Goal: Find specific page/section: Find specific page/section

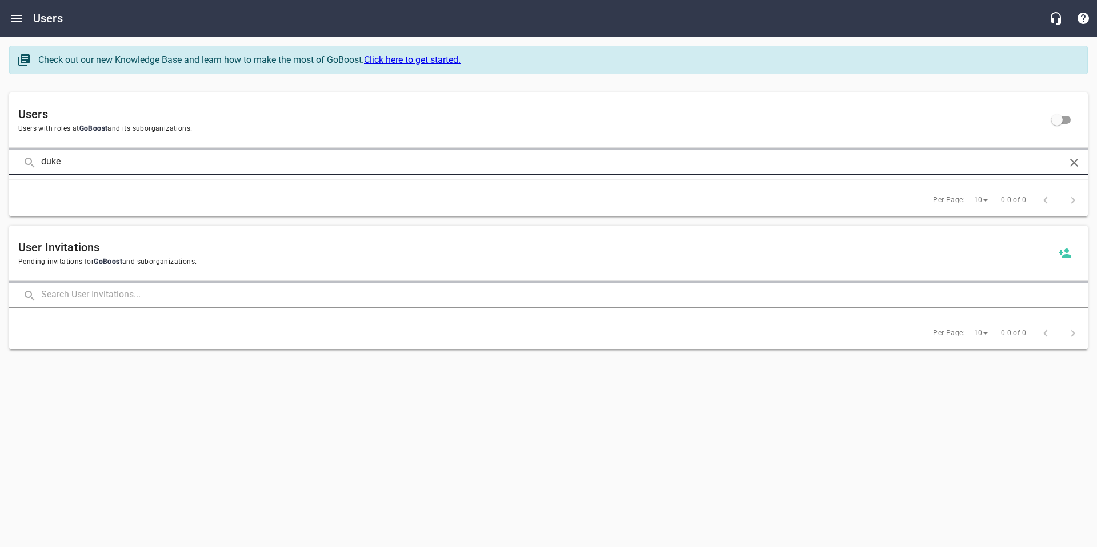
click button at bounding box center [0, 0] width 0 height 0
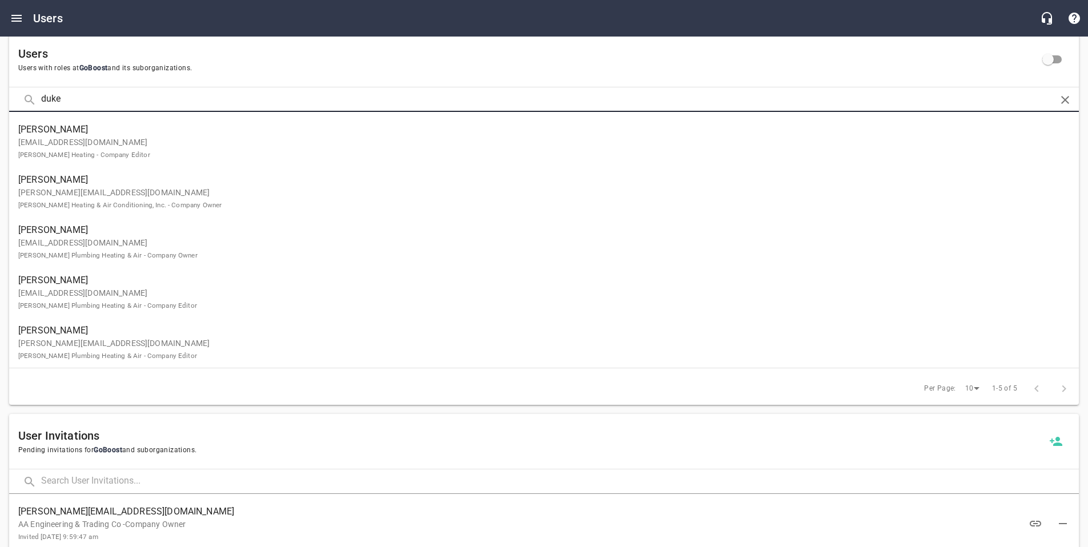
scroll to position [62, 0]
click at [81, 242] on p "[EMAIL_ADDRESS][DOMAIN_NAME] [PERSON_NAME] Plumbing Heating & Air - Company Own…" at bounding box center [539, 248] width 1043 height 24
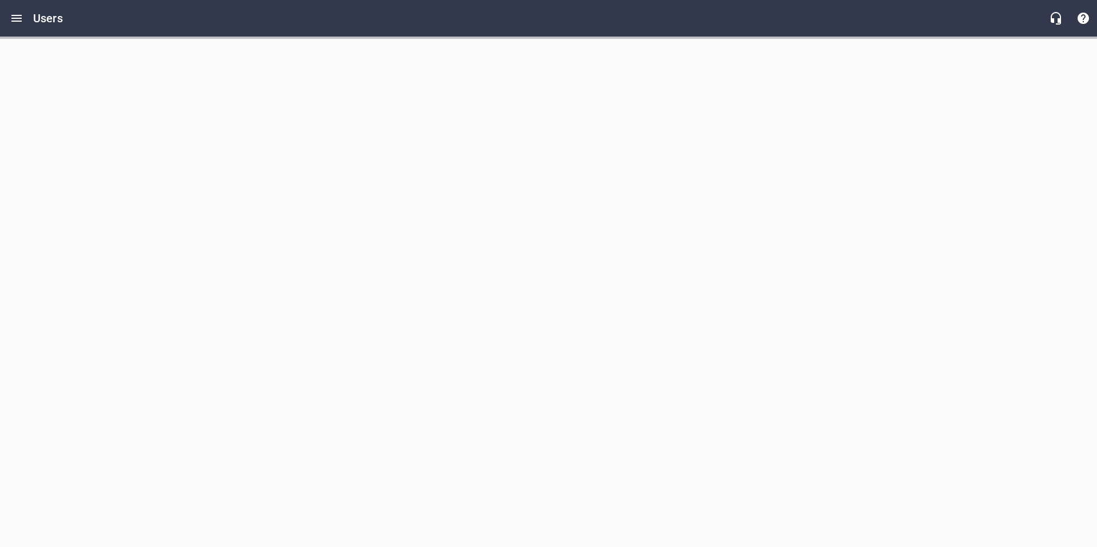
click at [207, 23] on div "Users" at bounding box center [548, 18] width 1097 height 37
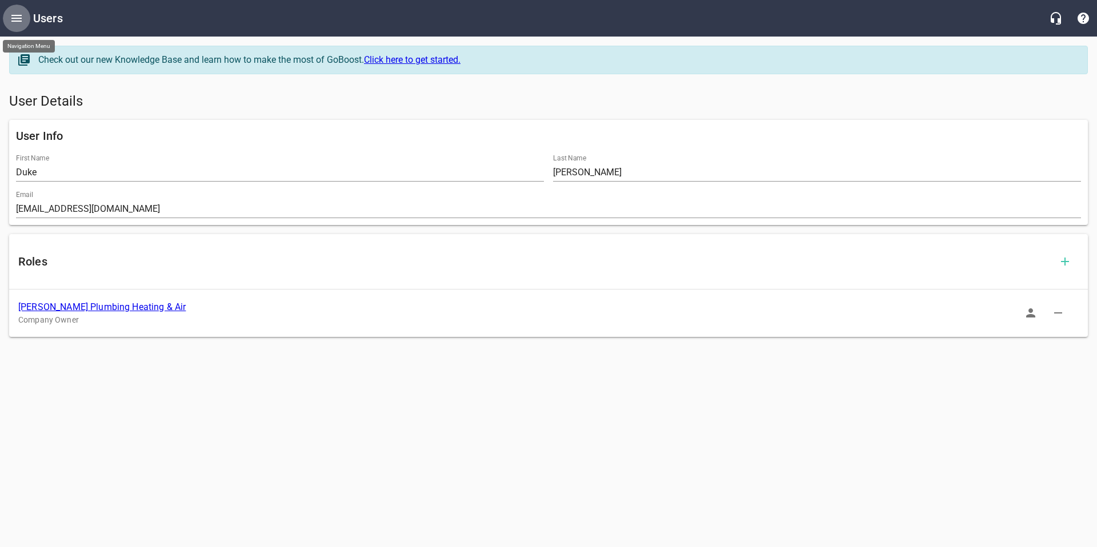
click at [20, 19] on icon "Open drawer" at bounding box center [17, 18] width 14 height 14
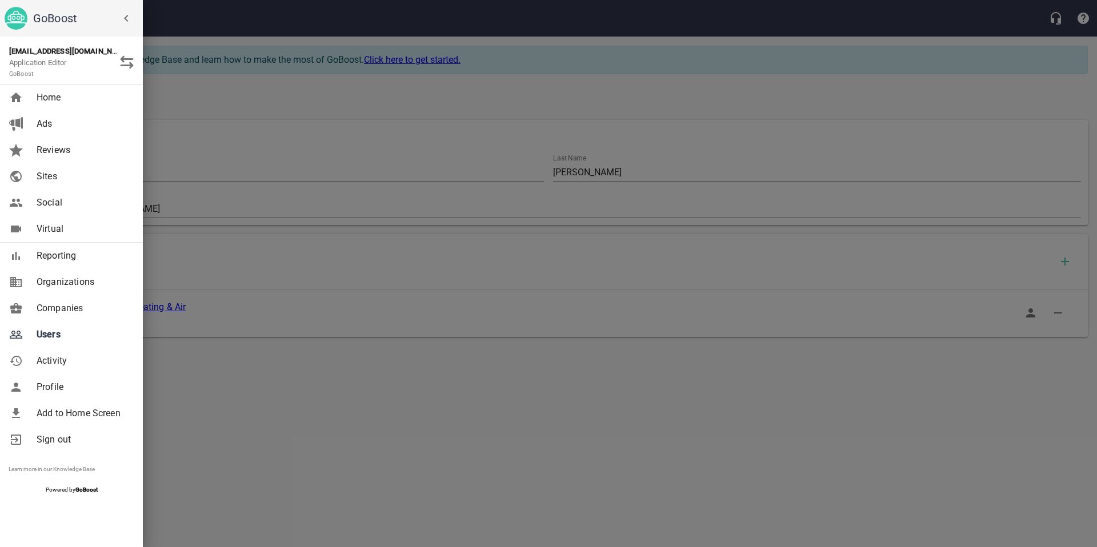
click at [199, 22] on div at bounding box center [548, 273] width 1097 height 547
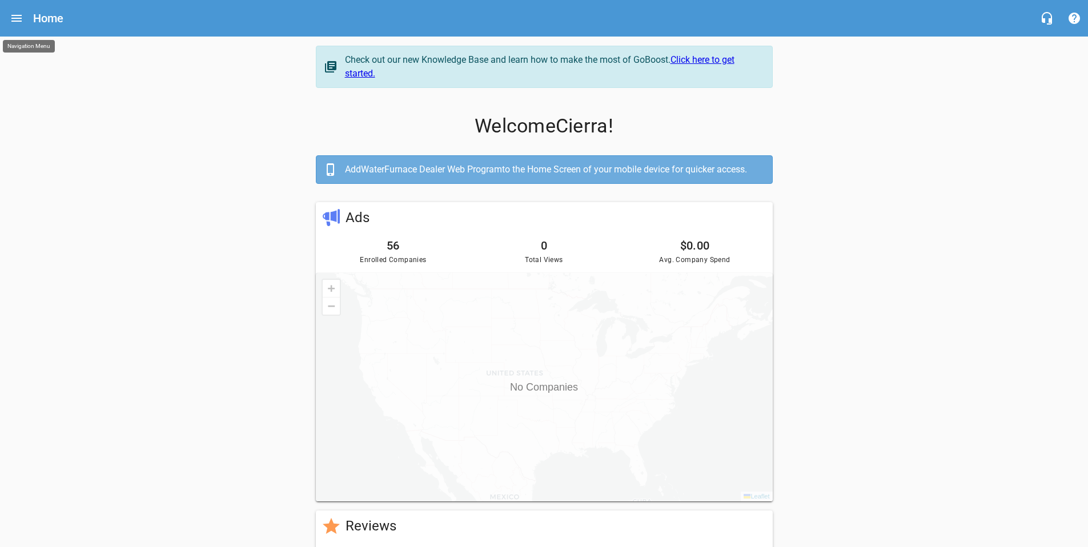
click at [21, 21] on icon "Open drawer" at bounding box center [16, 18] width 10 height 7
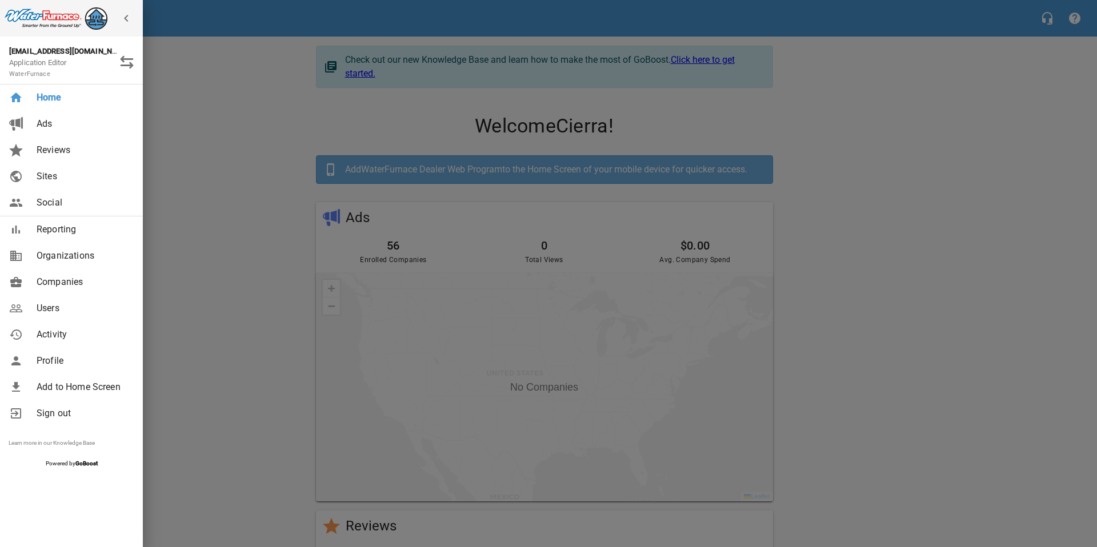
click at [60, 279] on span "Companies" at bounding box center [83, 282] width 93 height 14
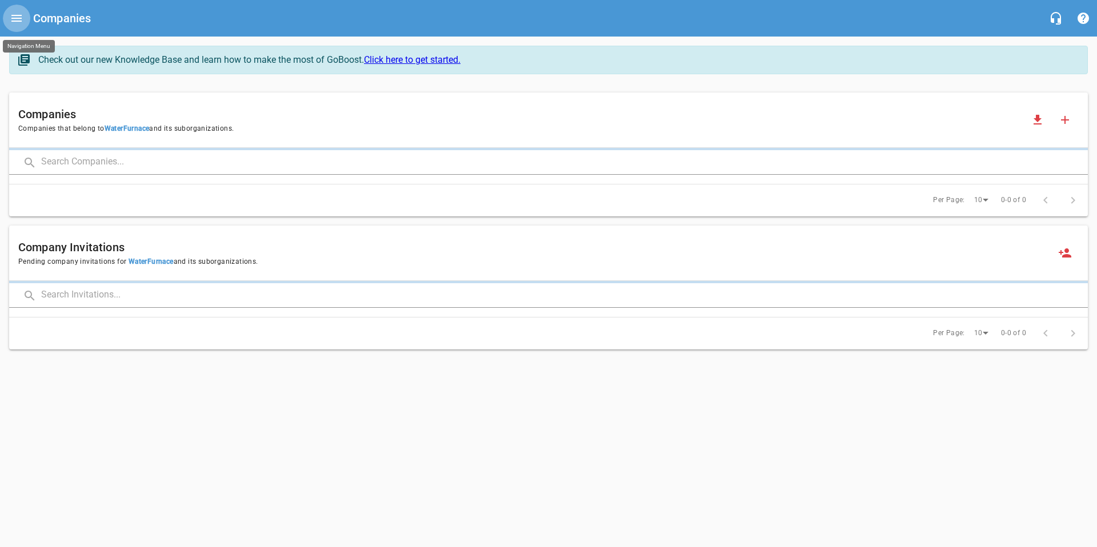
click at [17, 17] on icon "Open drawer" at bounding box center [17, 18] width 14 height 14
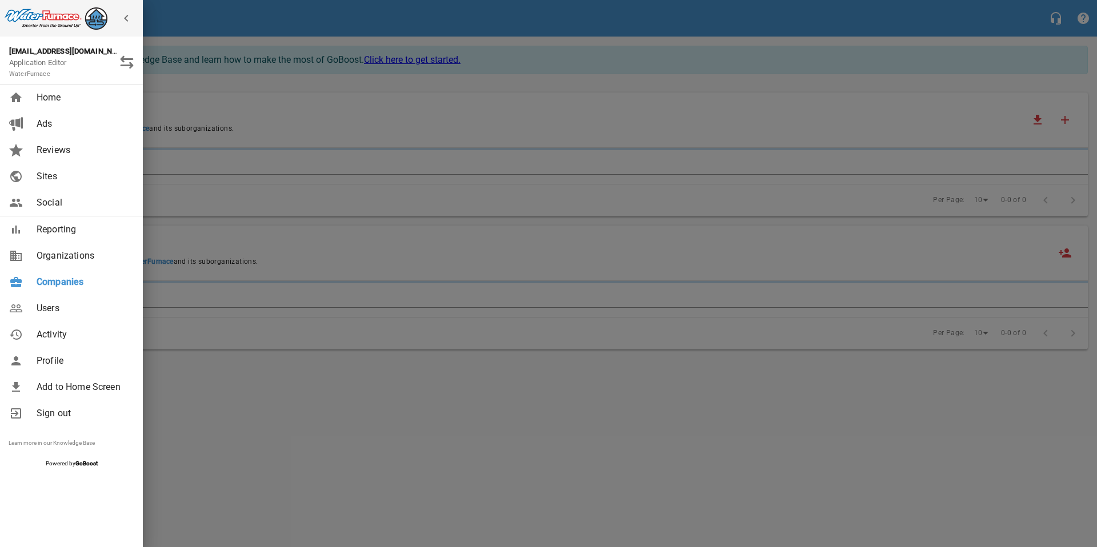
click at [51, 253] on span "Organizations" at bounding box center [83, 256] width 93 height 14
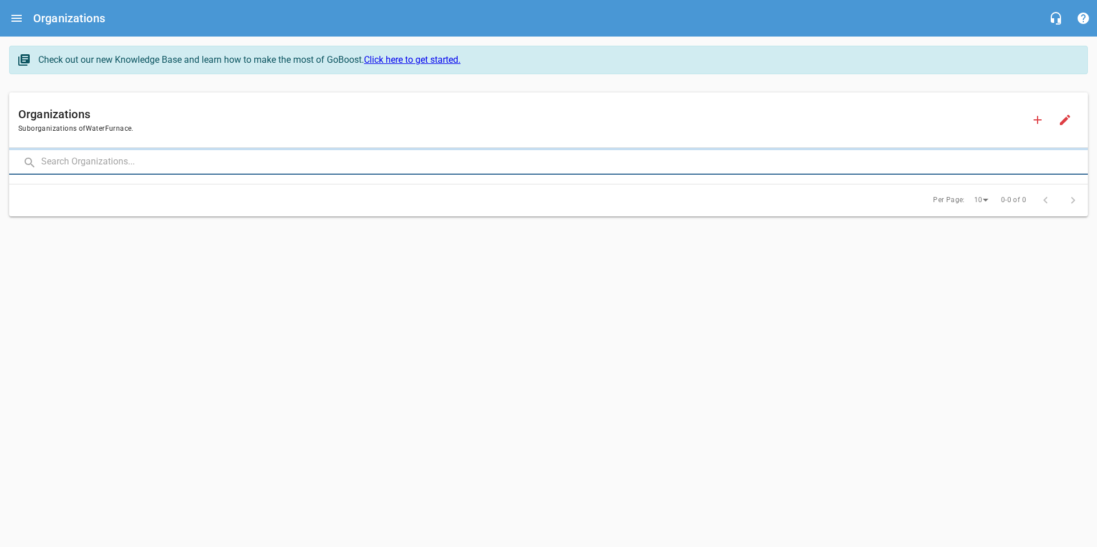
click at [69, 166] on input "text" at bounding box center [564, 162] width 1047 height 25
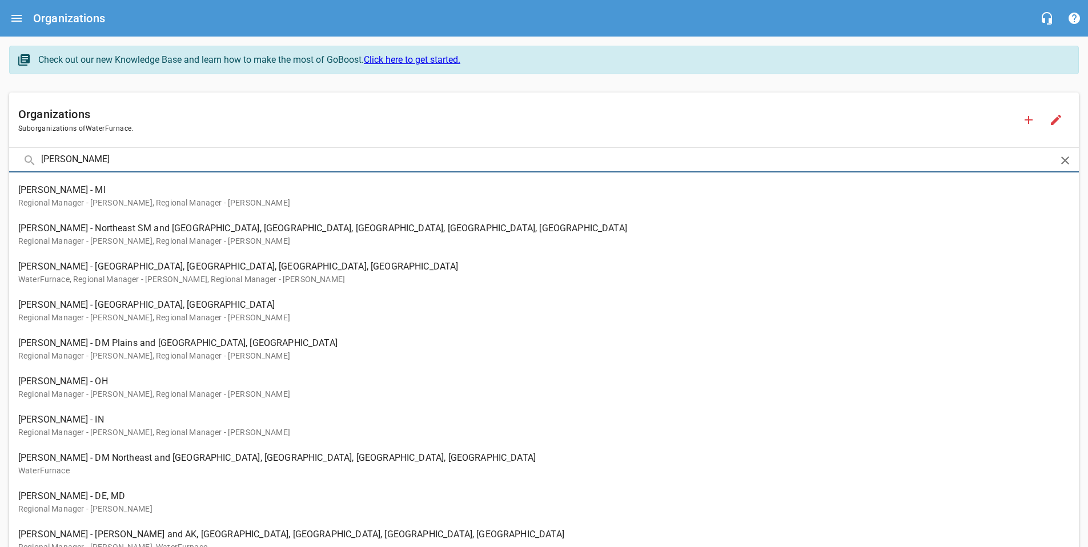
type input "[PERSON_NAME]"
click button at bounding box center [0, 0] width 0 height 0
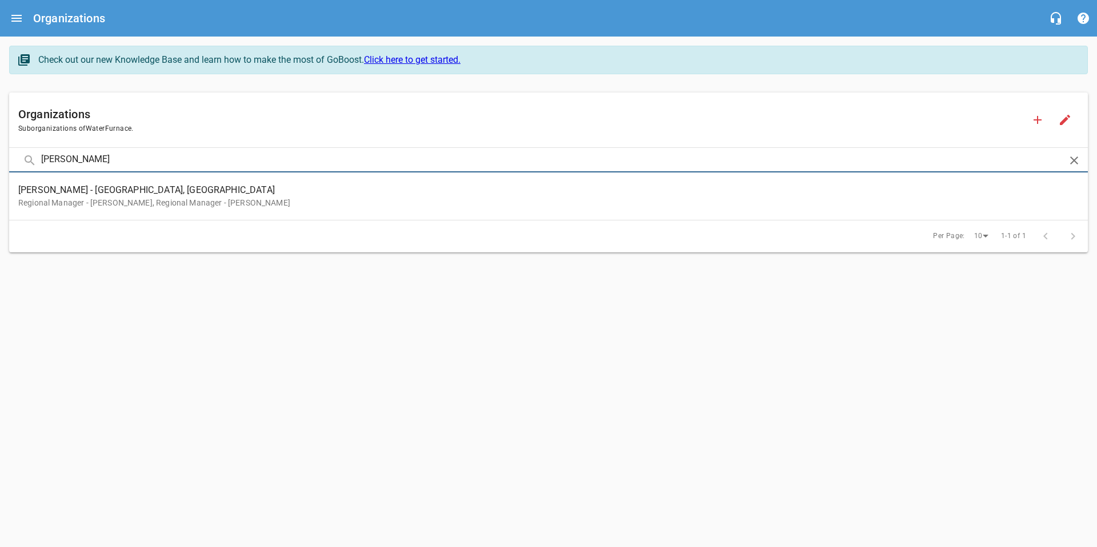
click at [140, 195] on span "[PERSON_NAME] - [GEOGRAPHIC_DATA], [GEOGRAPHIC_DATA]" at bounding box center [543, 190] width 1051 height 14
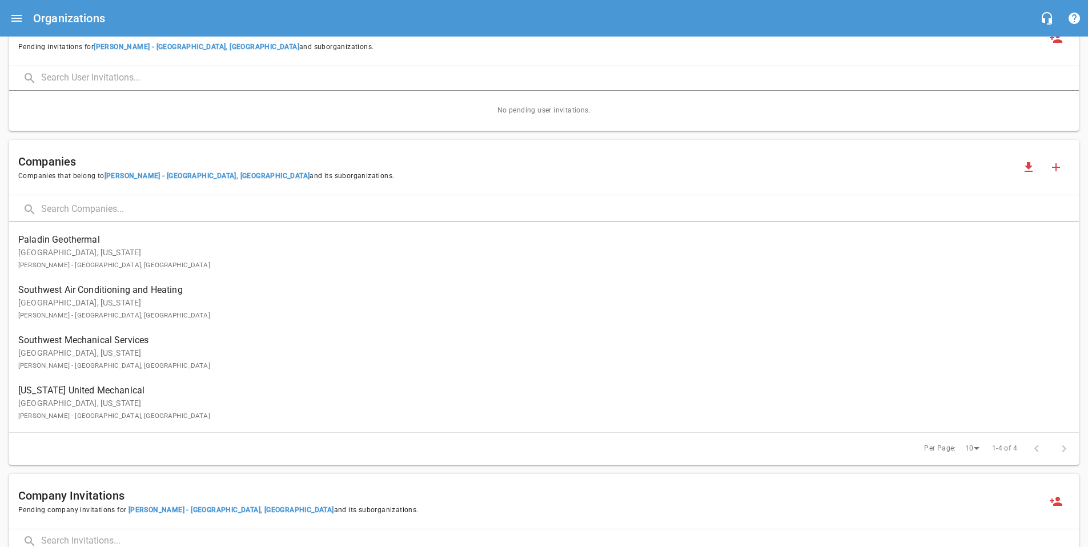
scroll to position [809, 0]
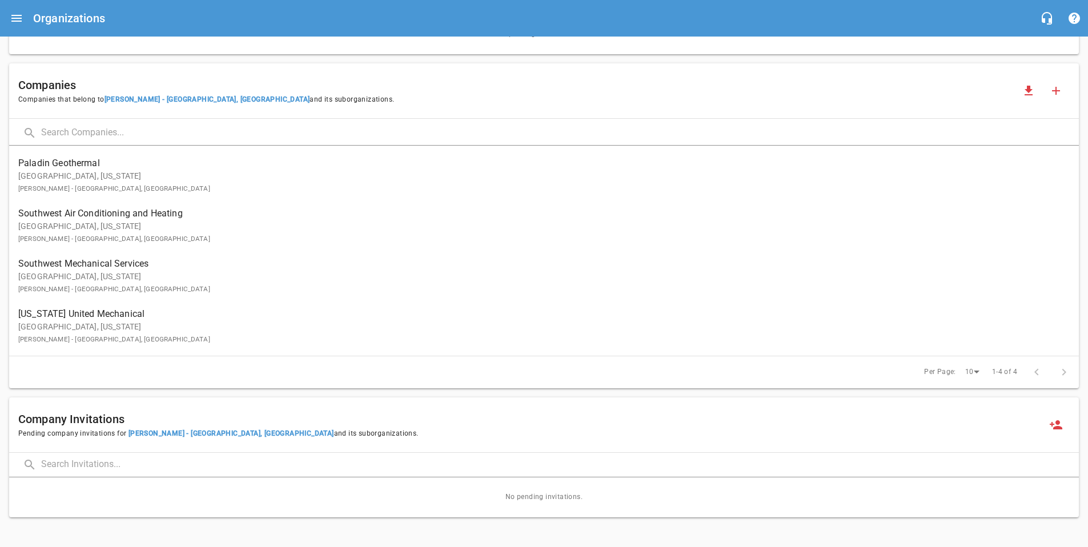
click at [121, 177] on p "[GEOGRAPHIC_DATA], [US_STATE] [PERSON_NAME] - [GEOGRAPHIC_DATA], [GEOGRAPHIC_DA…" at bounding box center [534, 182] width 1033 height 24
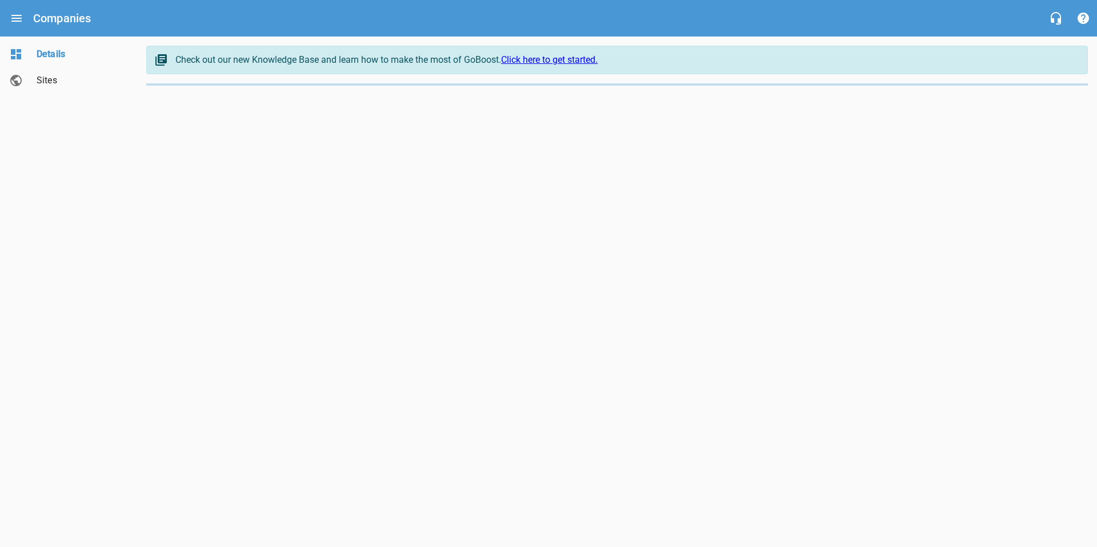
select select "[US_STATE]"
select select "5"
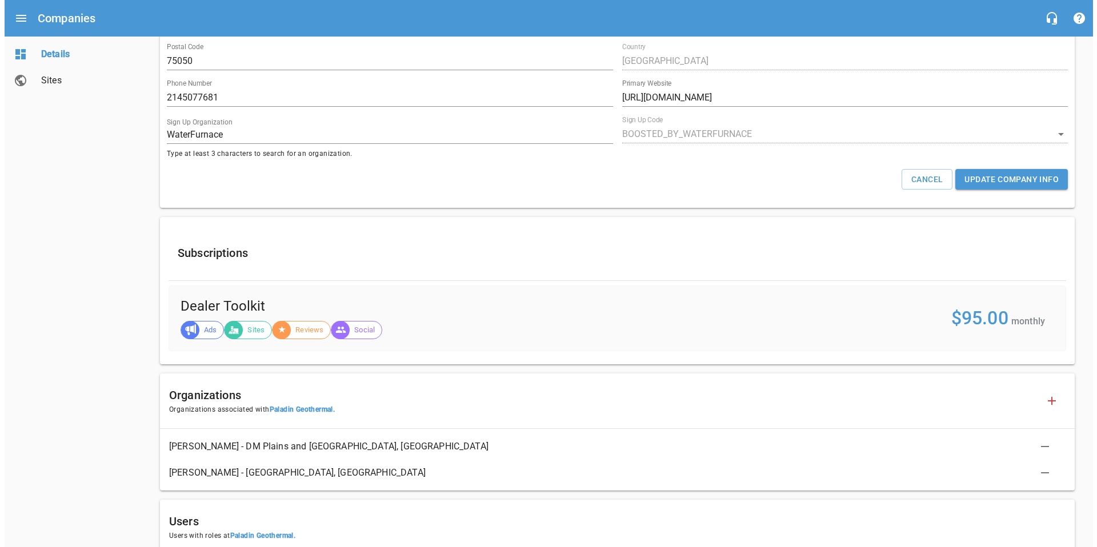
scroll to position [76, 0]
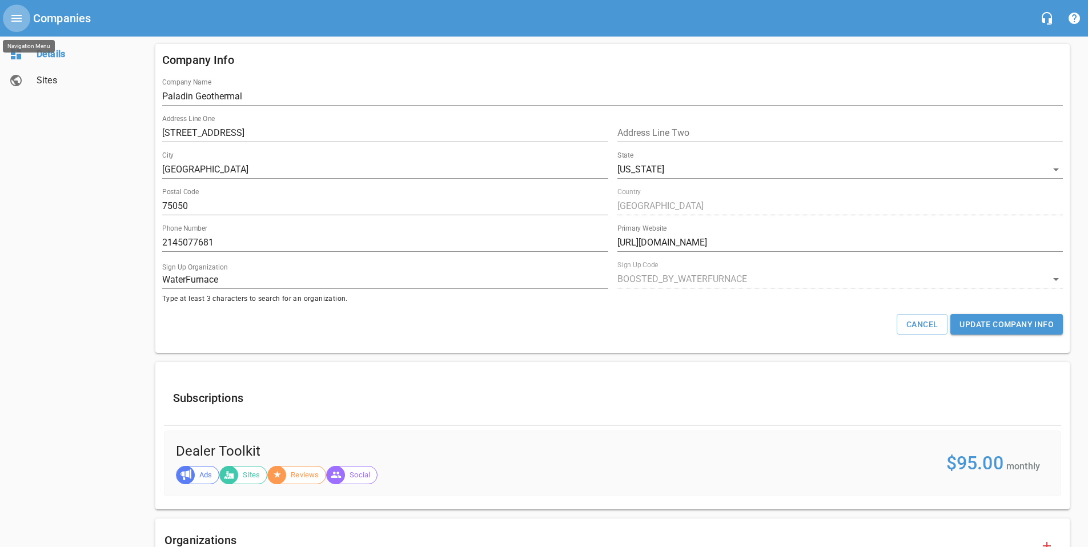
click at [18, 18] on icon "Open drawer" at bounding box center [16, 18] width 10 height 7
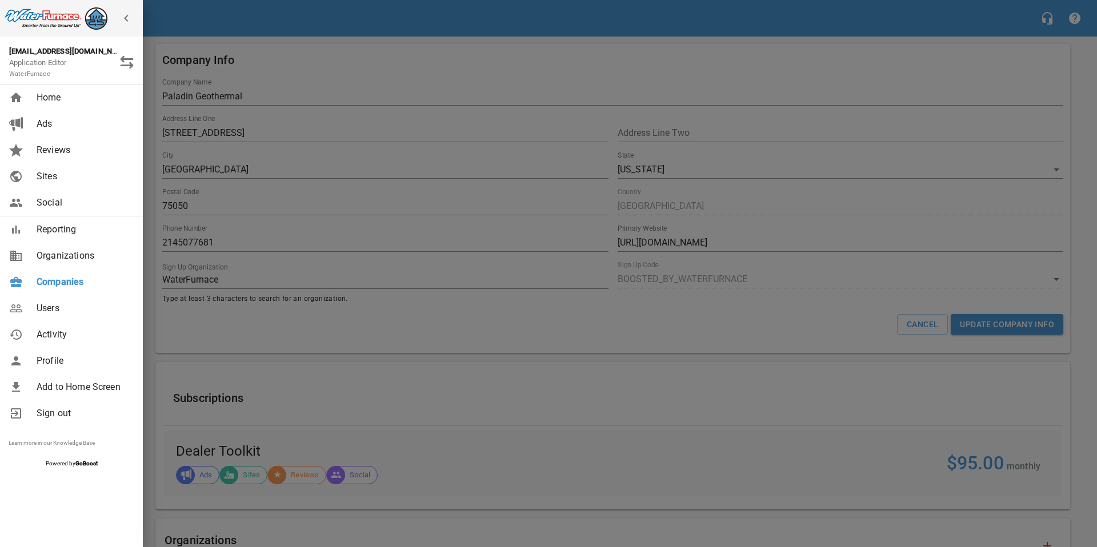
click at [71, 261] on span "Organizations" at bounding box center [83, 256] width 93 height 14
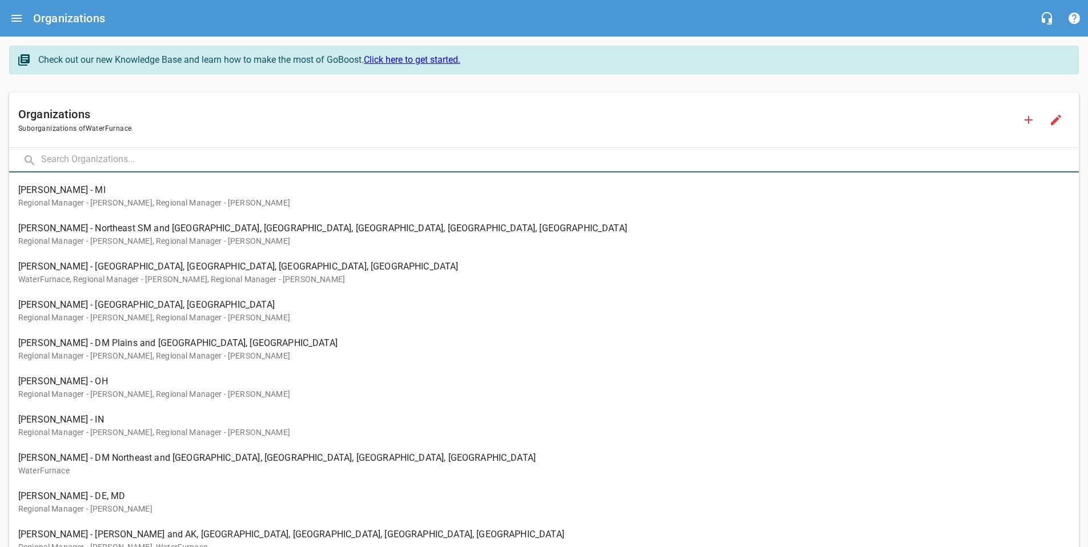
click at [77, 162] on input "text" at bounding box center [560, 160] width 1038 height 25
type input "[PERSON_NAME]"
click button at bounding box center [0, 0] width 0 height 0
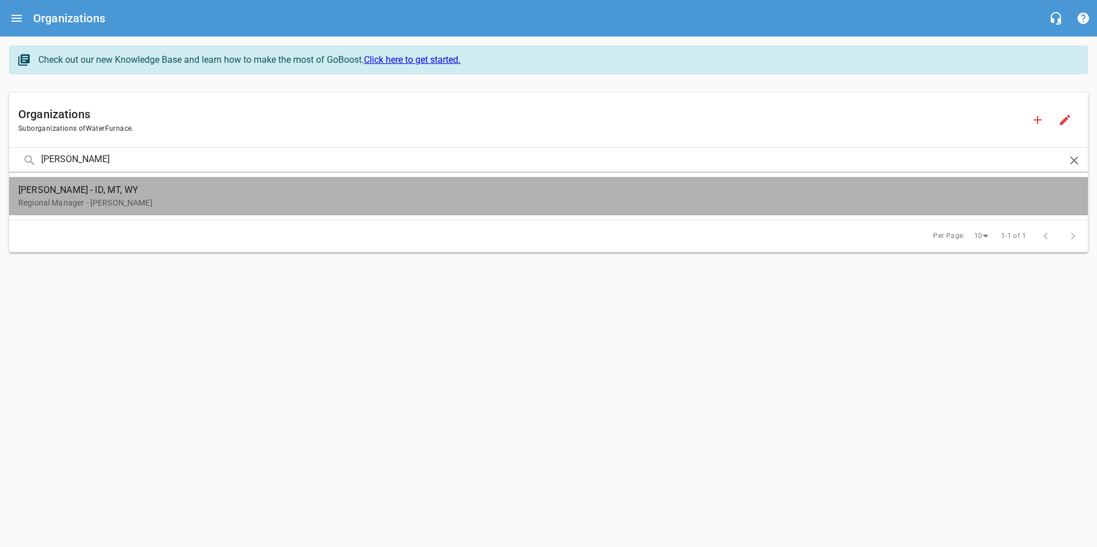
click at [79, 208] on p "Regional Manager - [PERSON_NAME]" at bounding box center [543, 203] width 1051 height 12
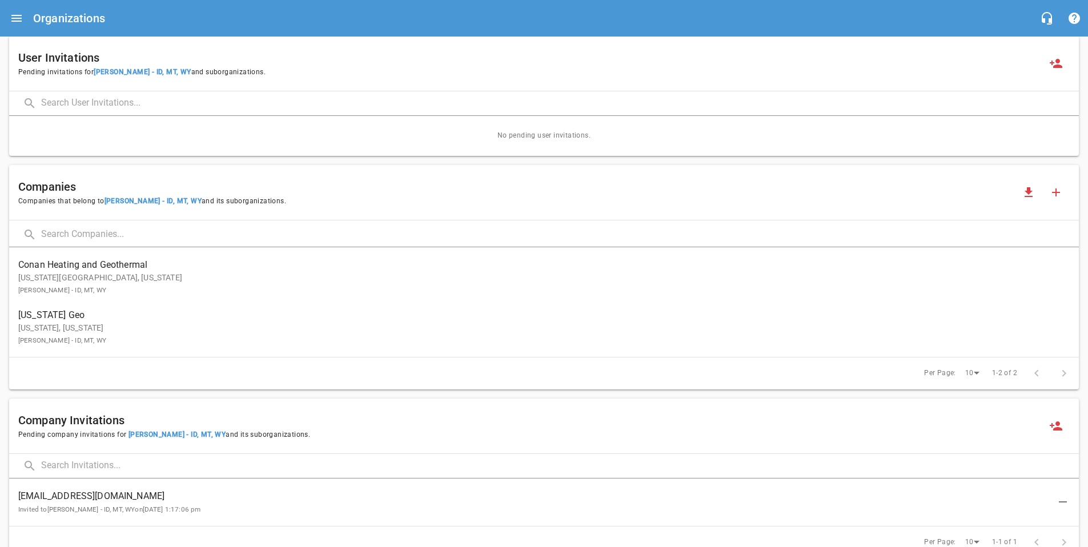
scroll to position [515, 0]
